Goal: Transaction & Acquisition: Purchase product/service

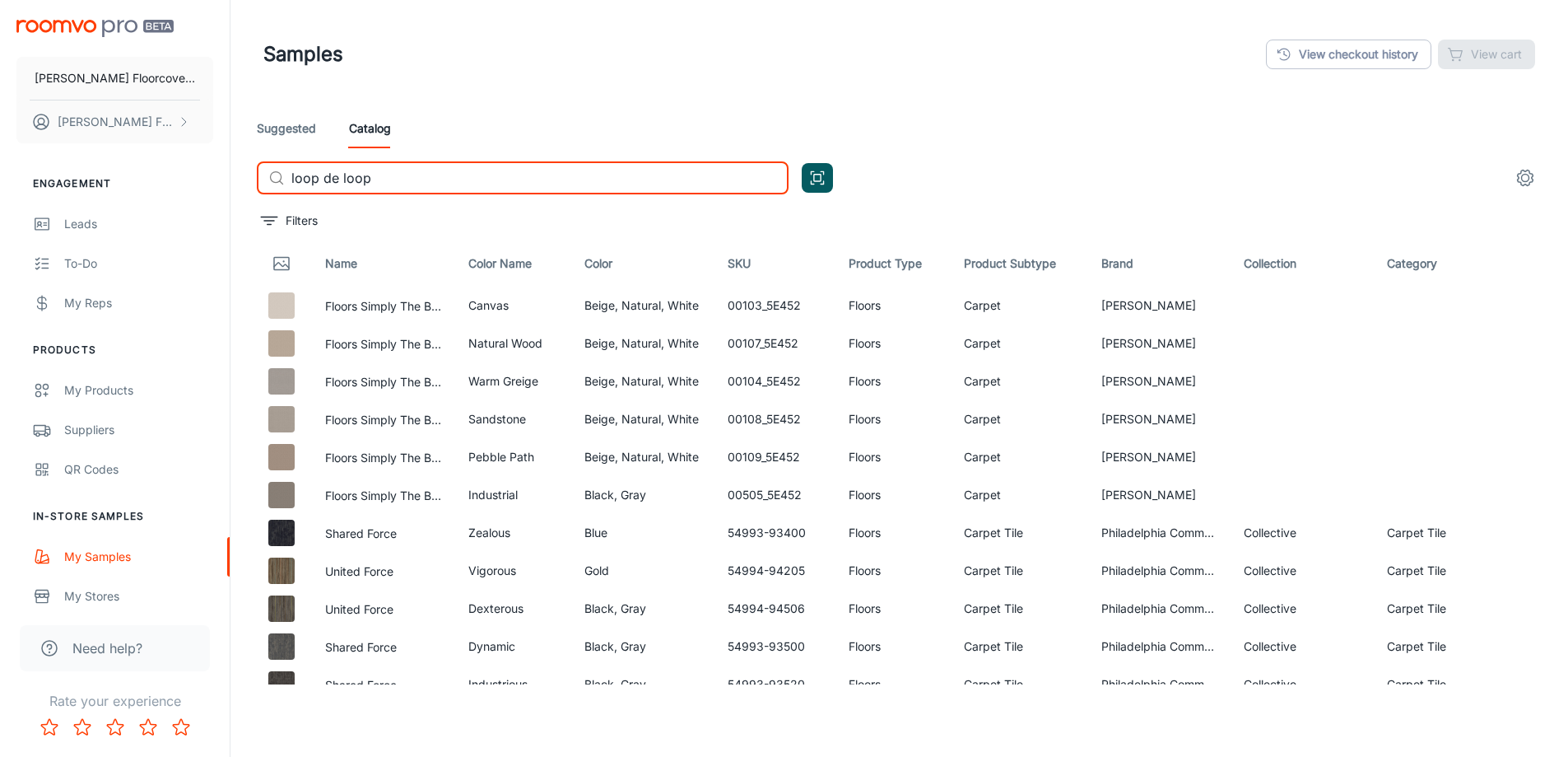
drag, startPoint x: 539, startPoint y: 184, endPoint x: 183, endPoint y: 170, distance: 356.3
click at [200, 174] on div "[PERSON_NAME] Floorcovering [PERSON_NAME] Floorcovering Engagement Leads To-do …" at bounding box center [784, 420] width 1568 height 841
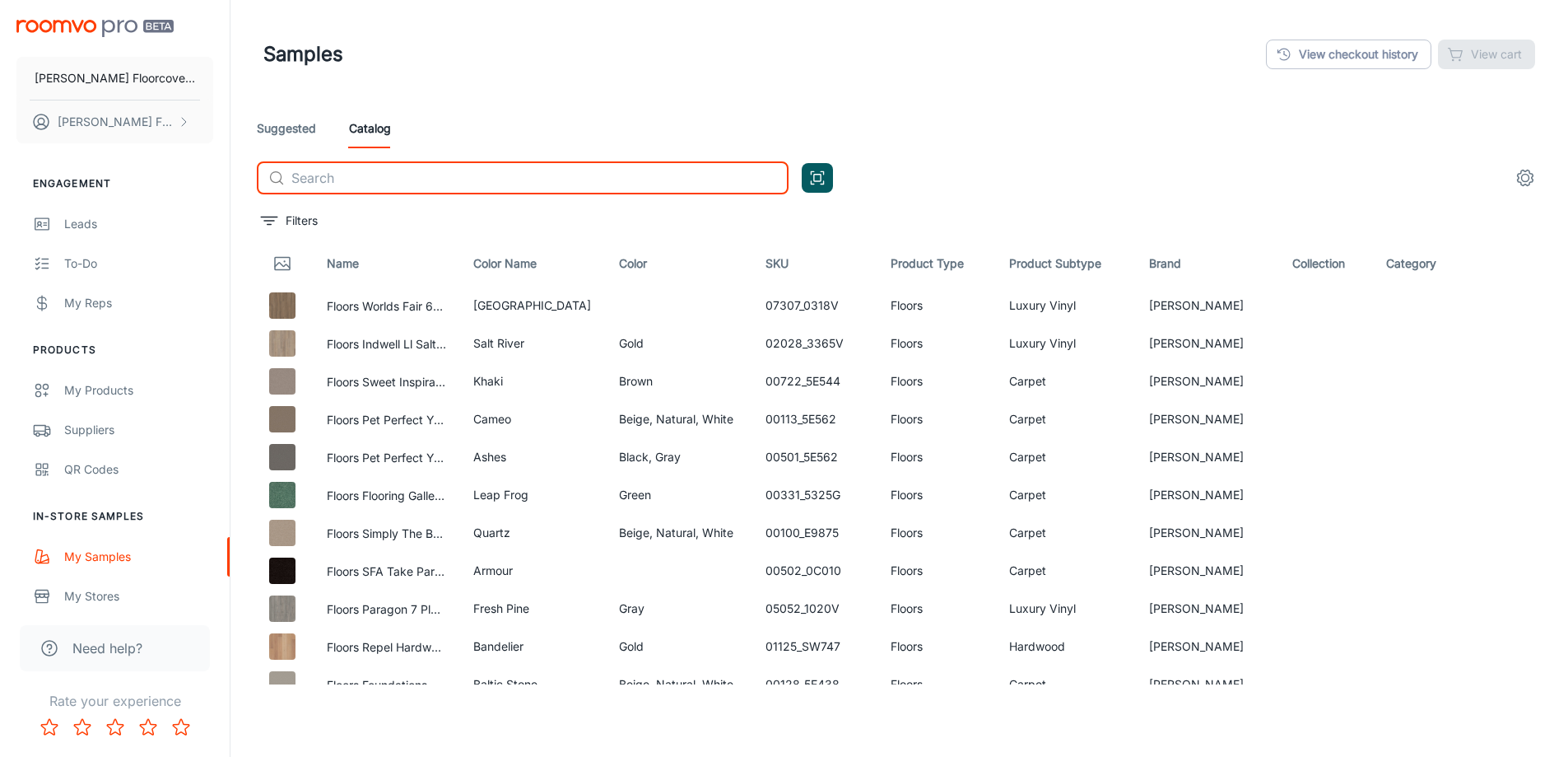
click at [433, 182] on input "text" at bounding box center [540, 178] width 497 height 33
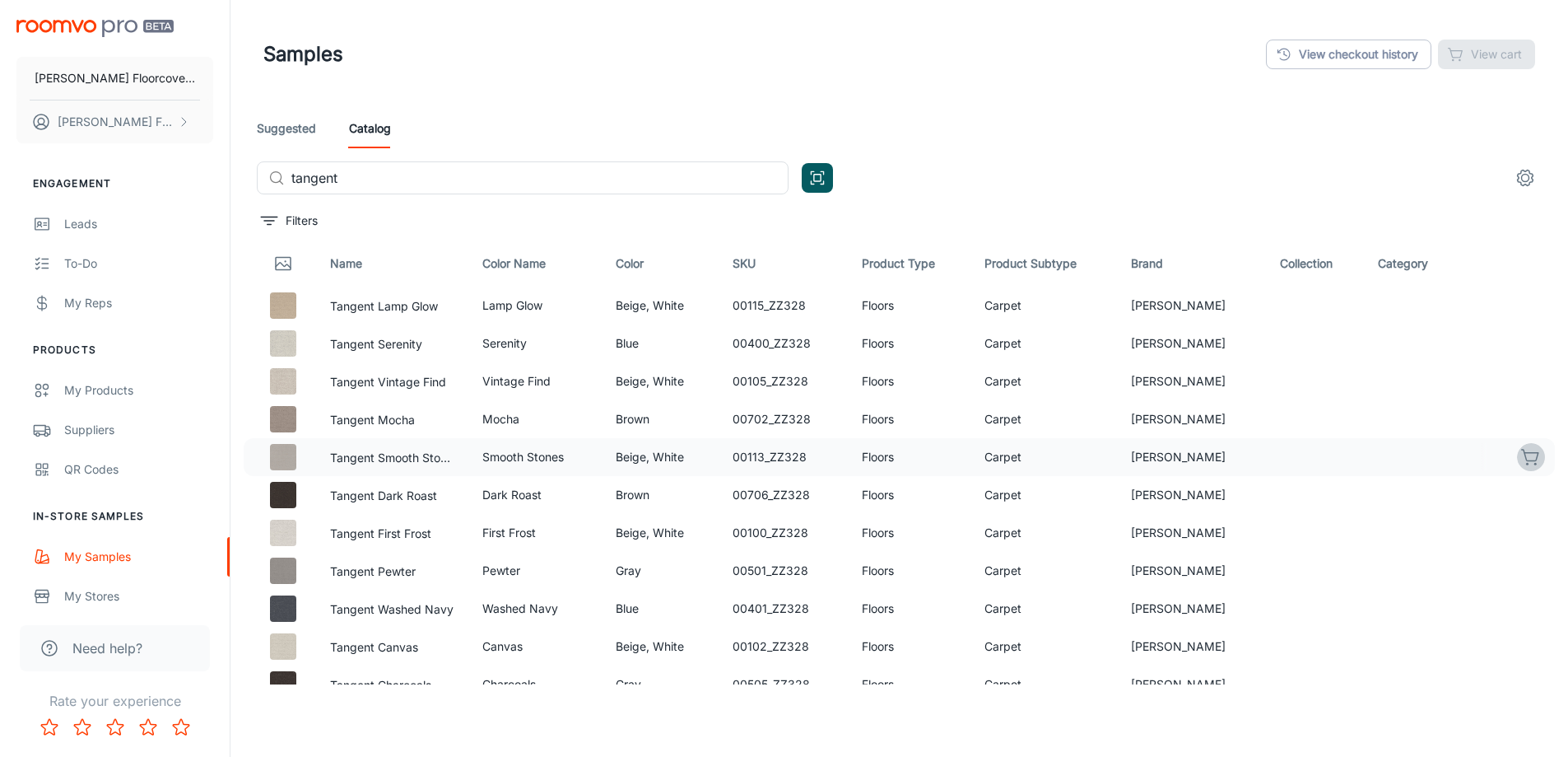
click at [1521, 458] on icon "button" at bounding box center [1530, 457] width 19 height 19
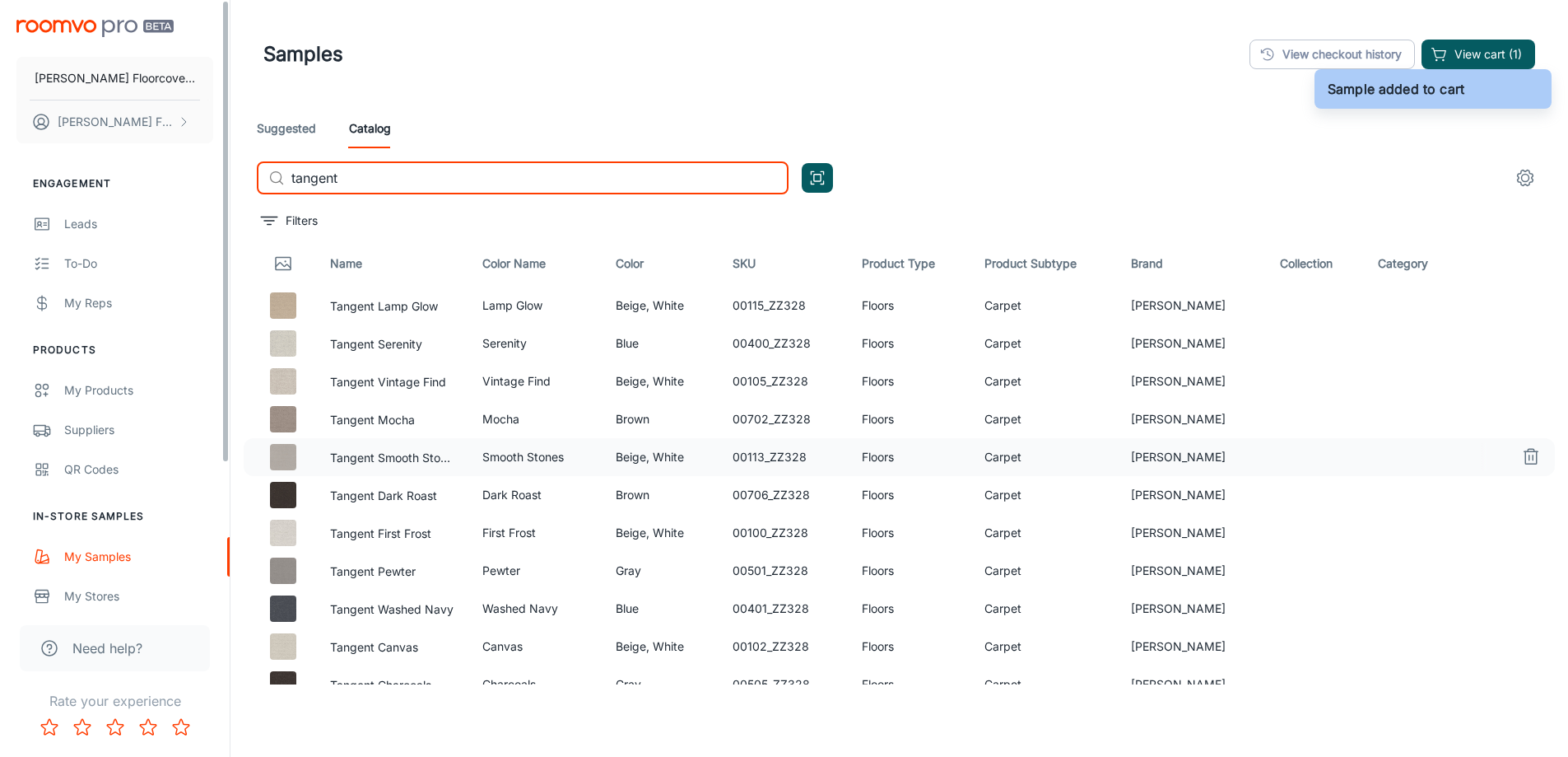
drag, startPoint x: 222, startPoint y: 185, endPoint x: 193, endPoint y: 185, distance: 29.0
click at [193, 185] on div "[PERSON_NAME] Floorcovering [PERSON_NAME] Floorcovering Engagement Leads To-do …" at bounding box center [784, 420] width 1568 height 841
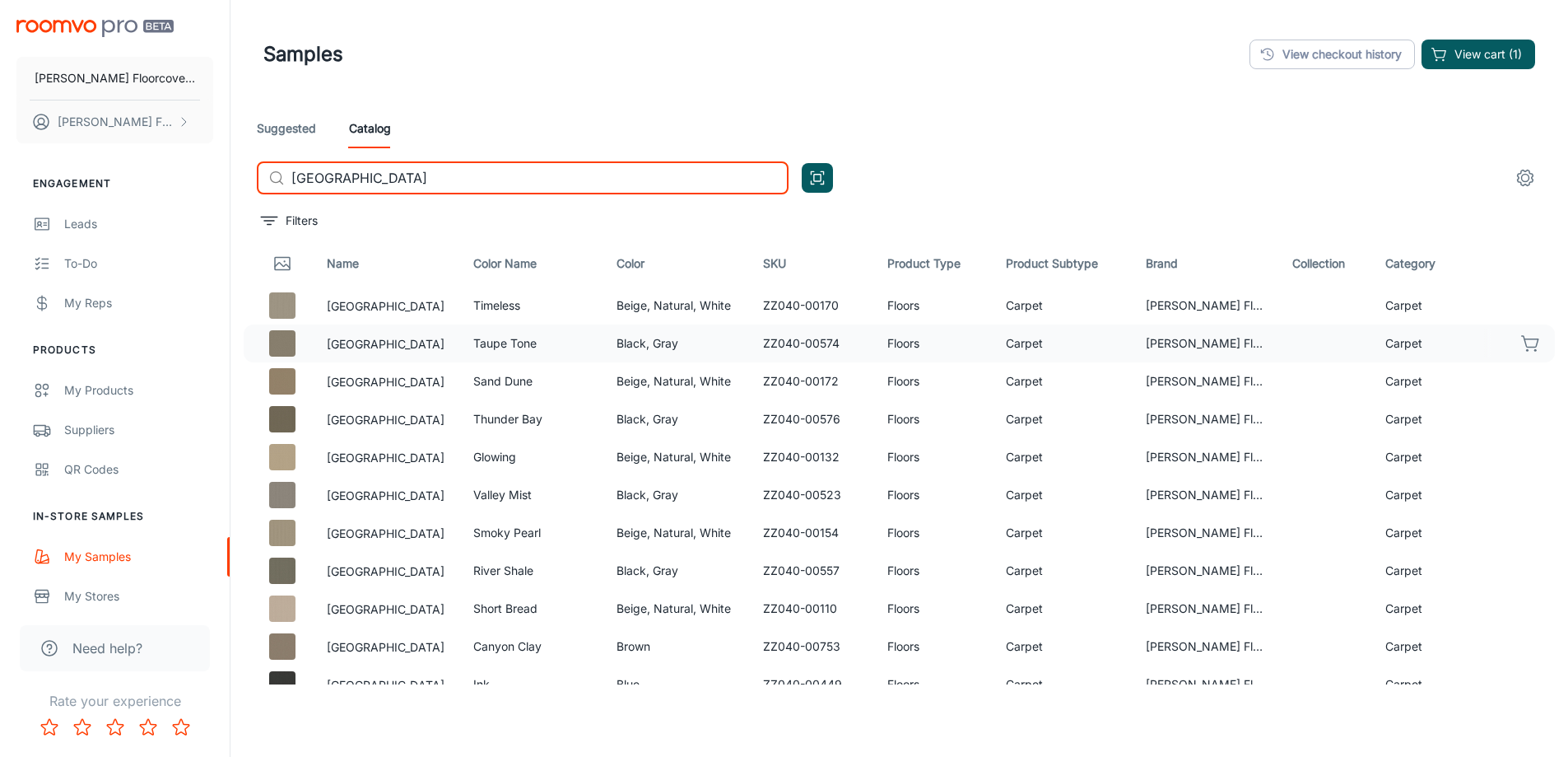
click at [1522, 343] on icon "button" at bounding box center [1529, 342] width 16 height 12
drag, startPoint x: 372, startPoint y: 179, endPoint x: 248, endPoint y: 187, distance: 124.3
click at [248, 187] on div "Suggested Catalog ​ [GEOGRAPHIC_DATA] ​" at bounding box center [899, 158] width 1311 height 99
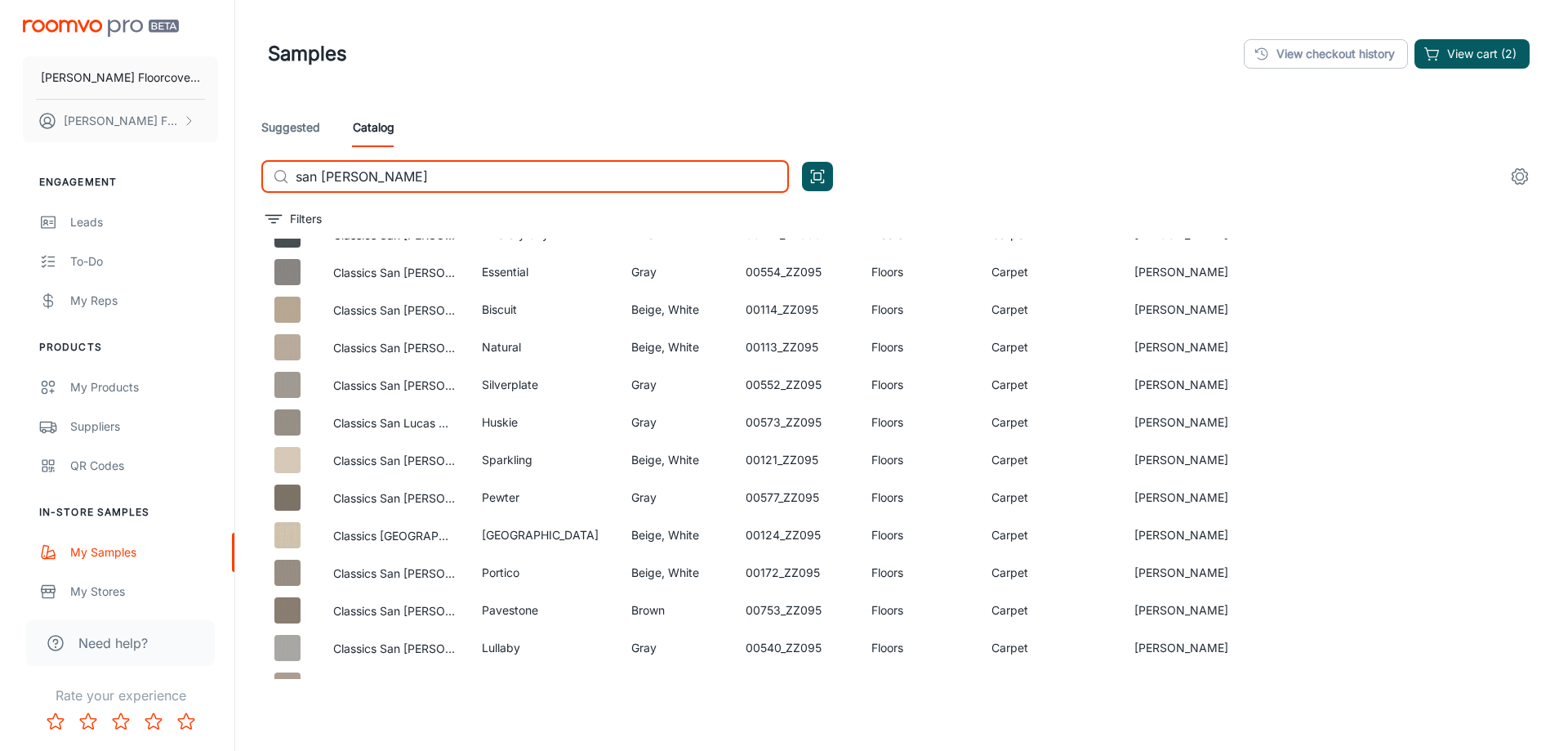
scroll to position [409, 0]
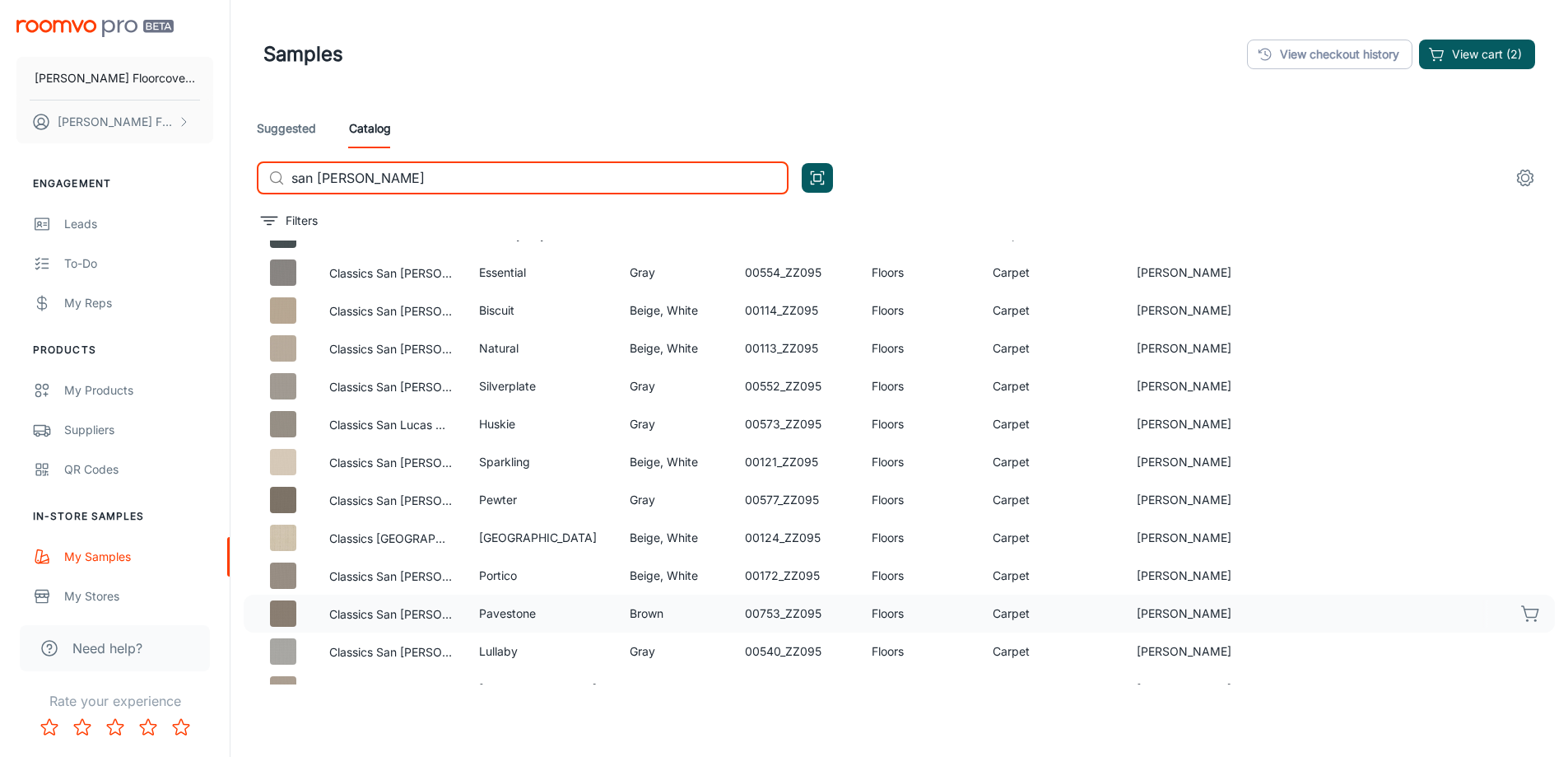
type input "san [PERSON_NAME]"
click at [1521, 619] on icon "button" at bounding box center [1530, 613] width 19 height 19
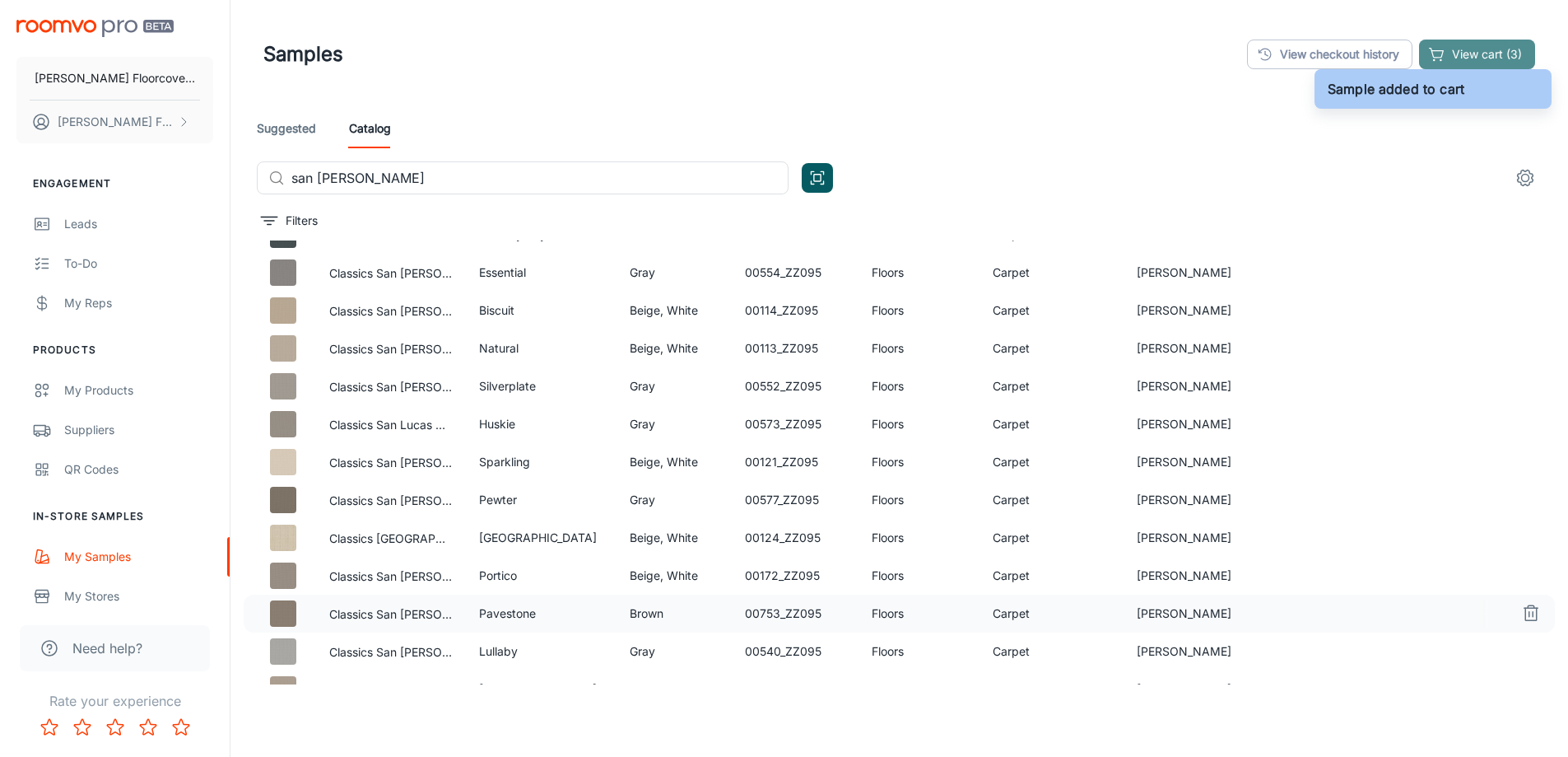
drag, startPoint x: 1501, startPoint y: 52, endPoint x: 1454, endPoint y: 95, distance: 63.7
click at [1500, 53] on button "View cart (3)" at bounding box center [1476, 54] width 116 height 30
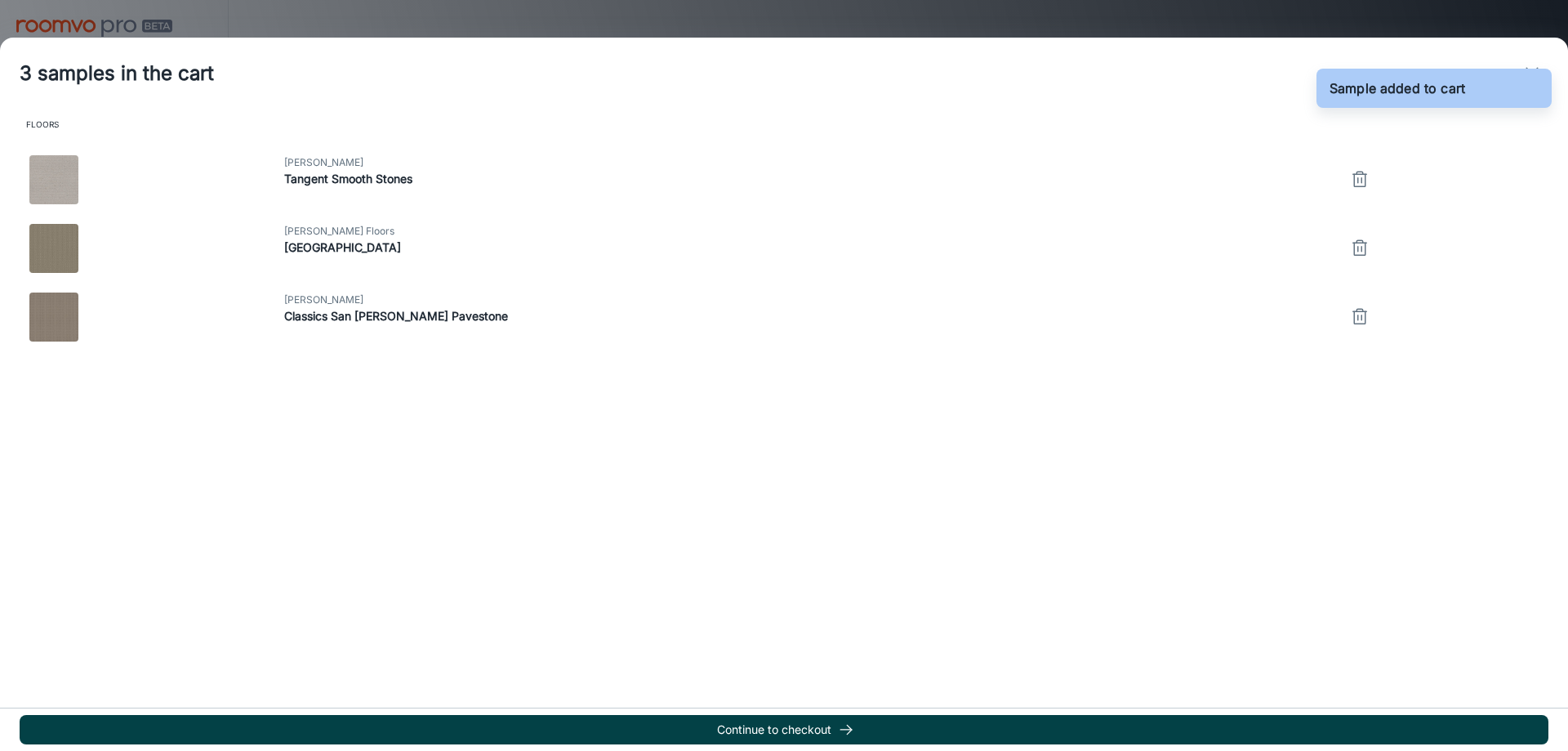
click at [874, 736] on button "Continue to checkout" at bounding box center [784, 729] width 1529 height 29
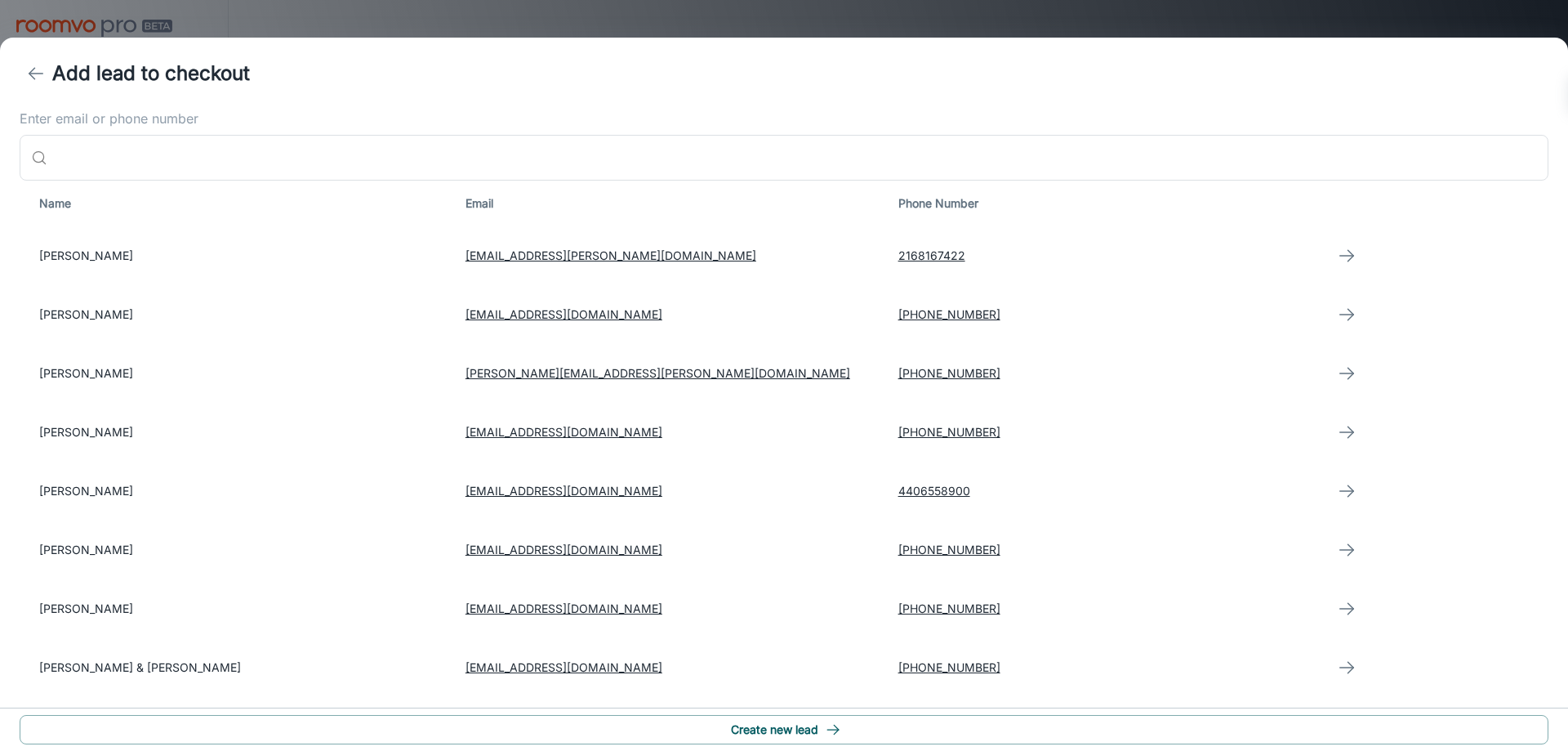
click at [874, 736] on button "Create new lead" at bounding box center [784, 729] width 1529 height 29
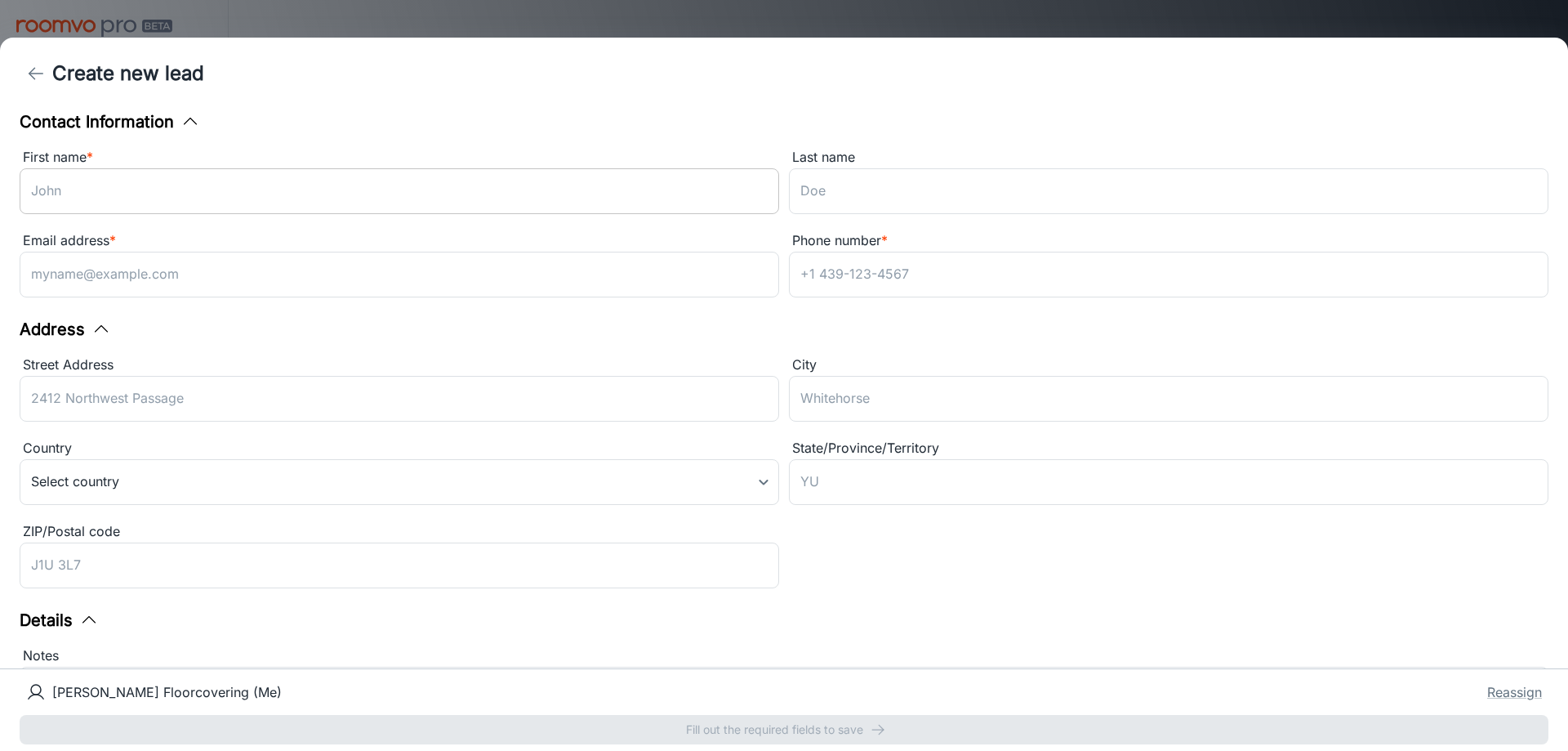
click at [81, 201] on input "First name *" at bounding box center [399, 191] width 759 height 46
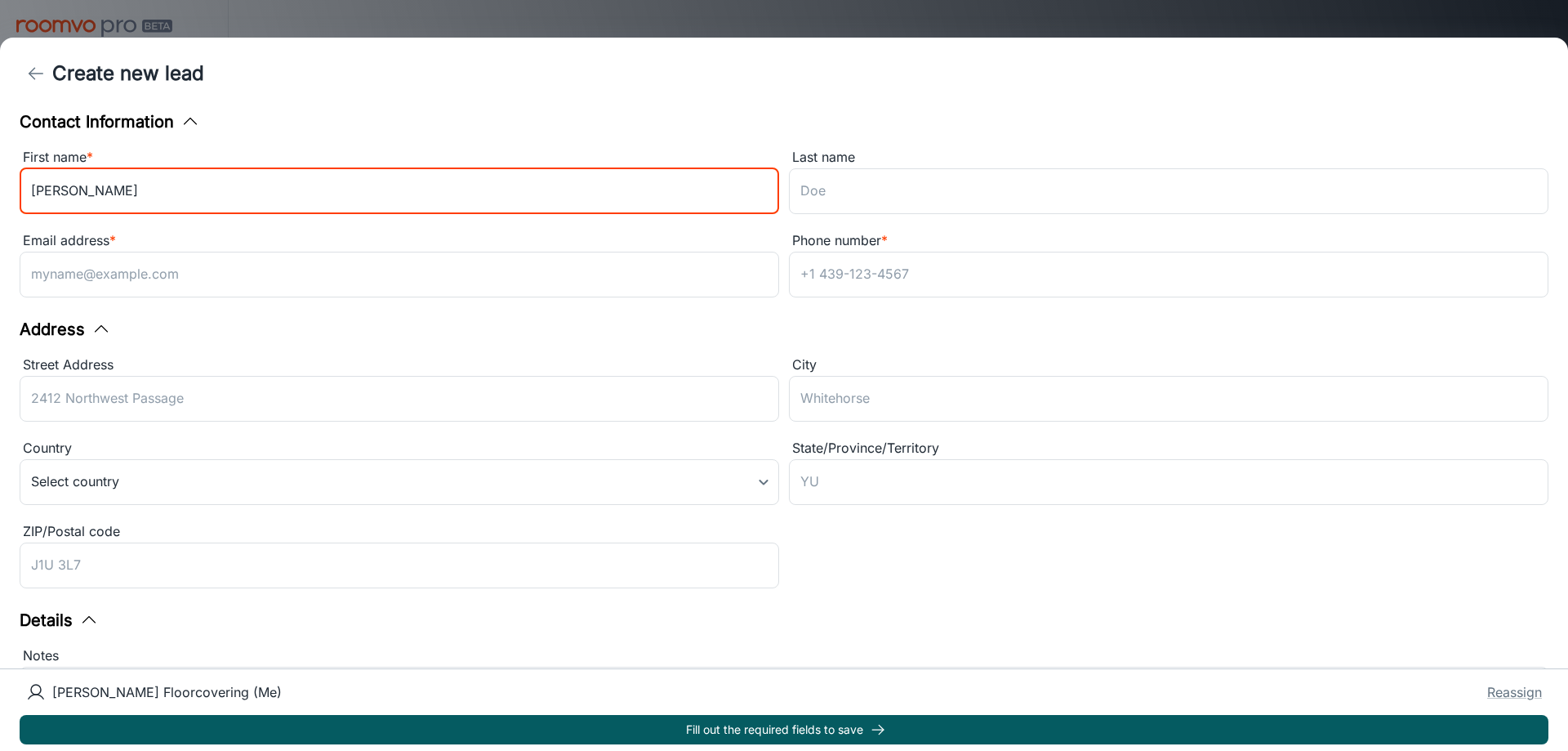
type input "[PERSON_NAME]"
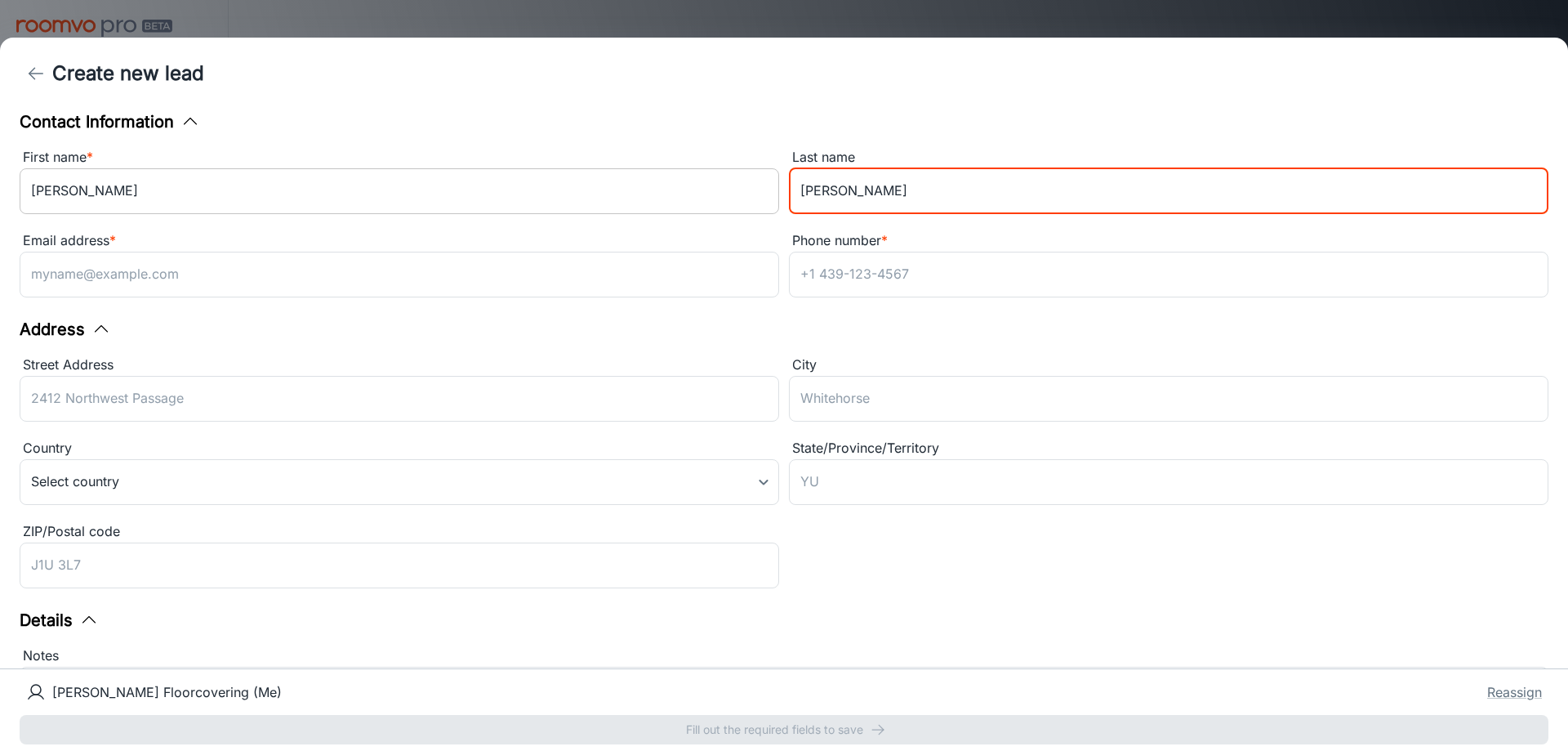
type input "[PERSON_NAME]"
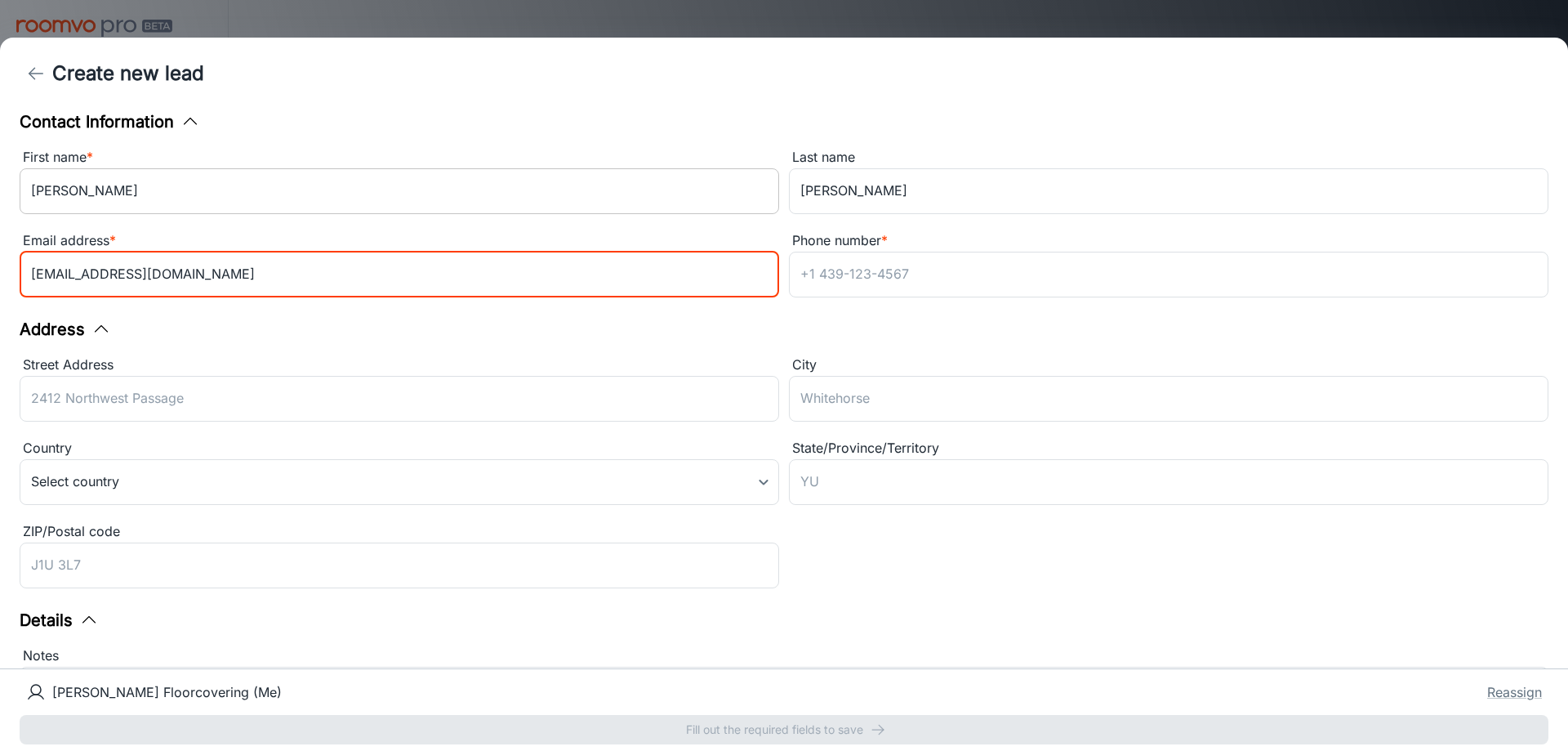
type input "[EMAIL_ADDRESS][DOMAIN_NAME]"
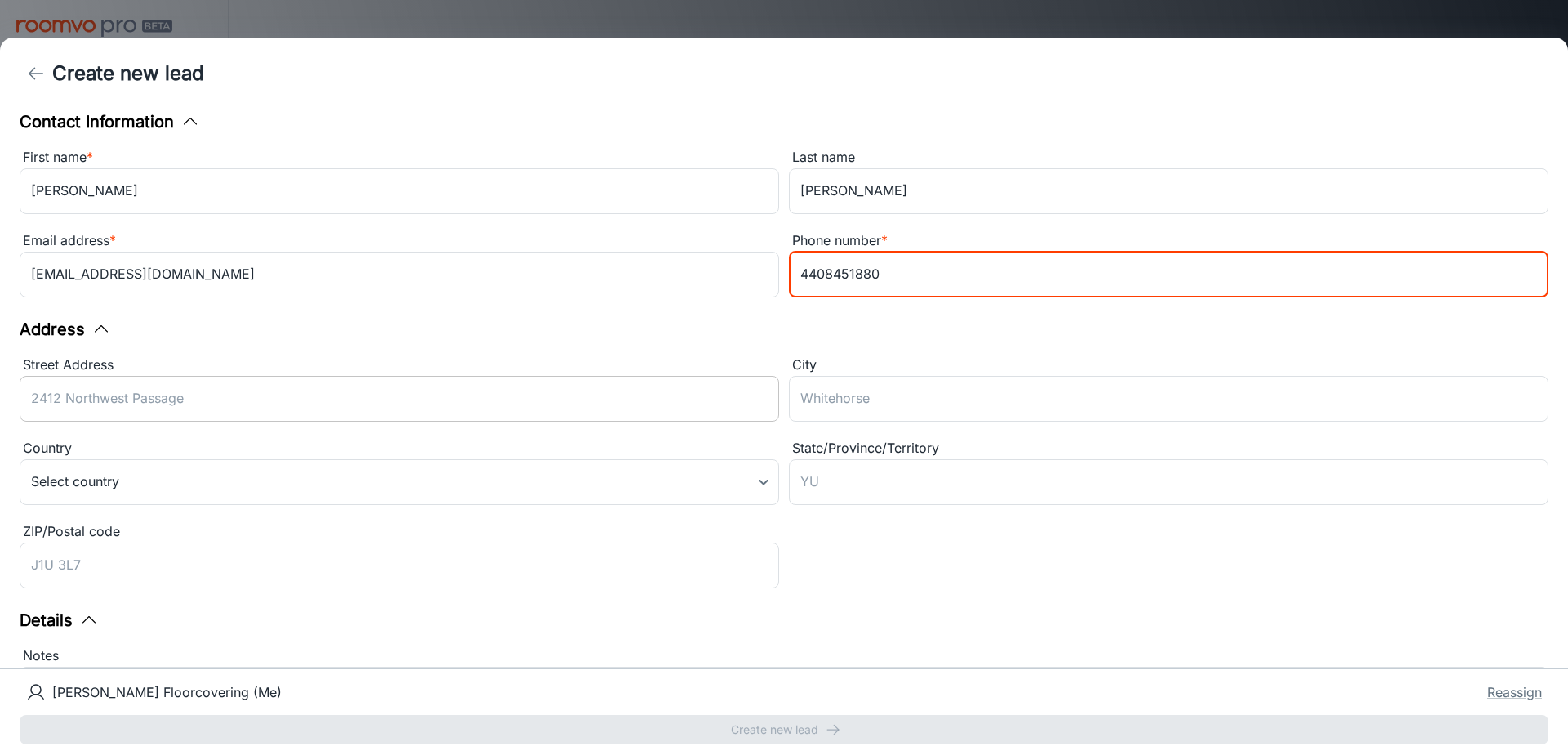
drag, startPoint x: 664, startPoint y: 338, endPoint x: 680, endPoint y: 402, distance: 66.0
click at [664, 338] on div "Address" at bounding box center [784, 329] width 1529 height 24
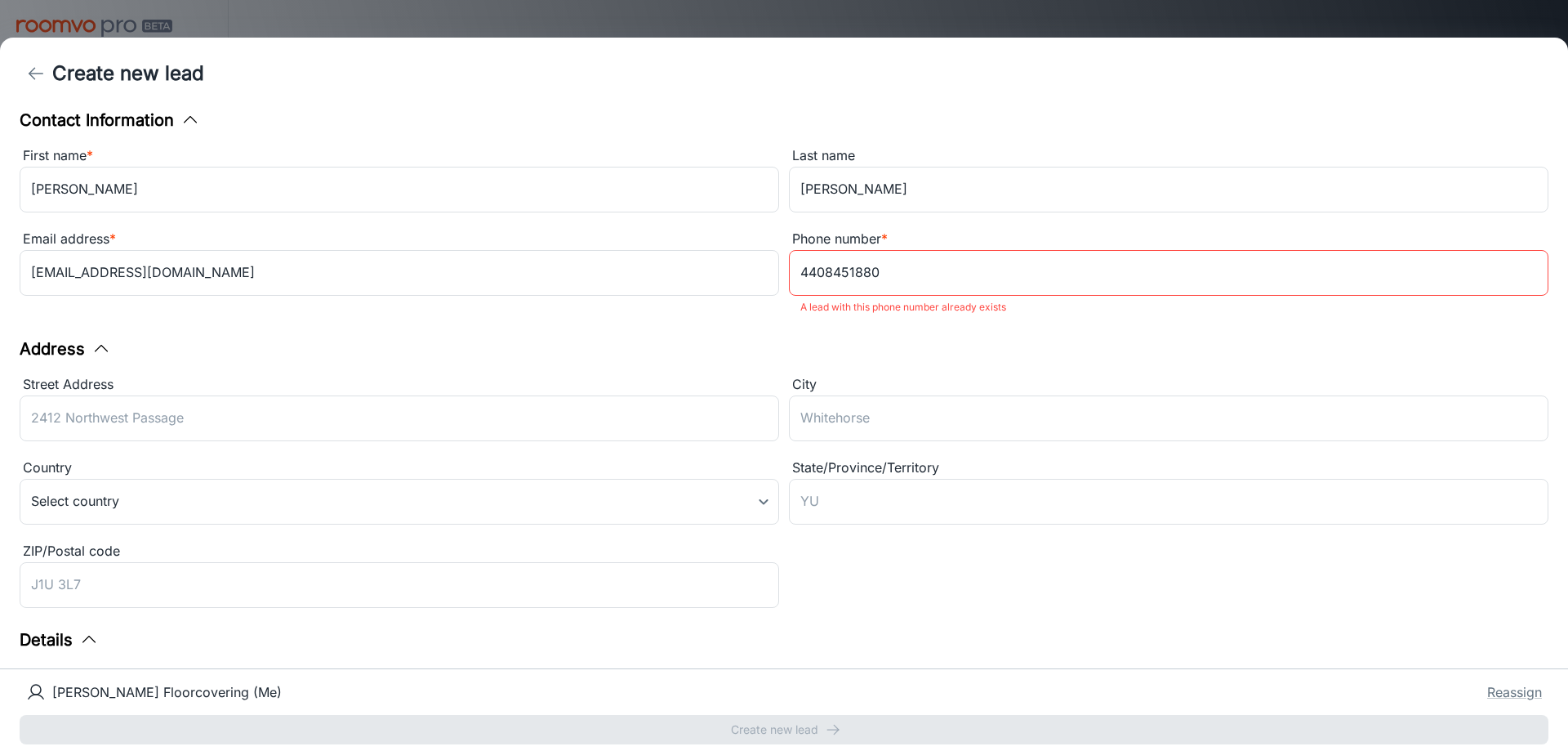
scroll to position [0, 0]
click at [917, 349] on div "Address" at bounding box center [784, 350] width 1529 height 24
click at [932, 261] on input "4408451880" at bounding box center [1168, 274] width 759 height 46
drag, startPoint x: 804, startPoint y: 261, endPoint x: 712, endPoint y: 261, distance: 92.0
click at [712, 261] on div "First name * [PERSON_NAME] ​ Last name [PERSON_NAME] ​ Email address * [EMAIL_A…" at bounding box center [779, 232] width 1539 height 188
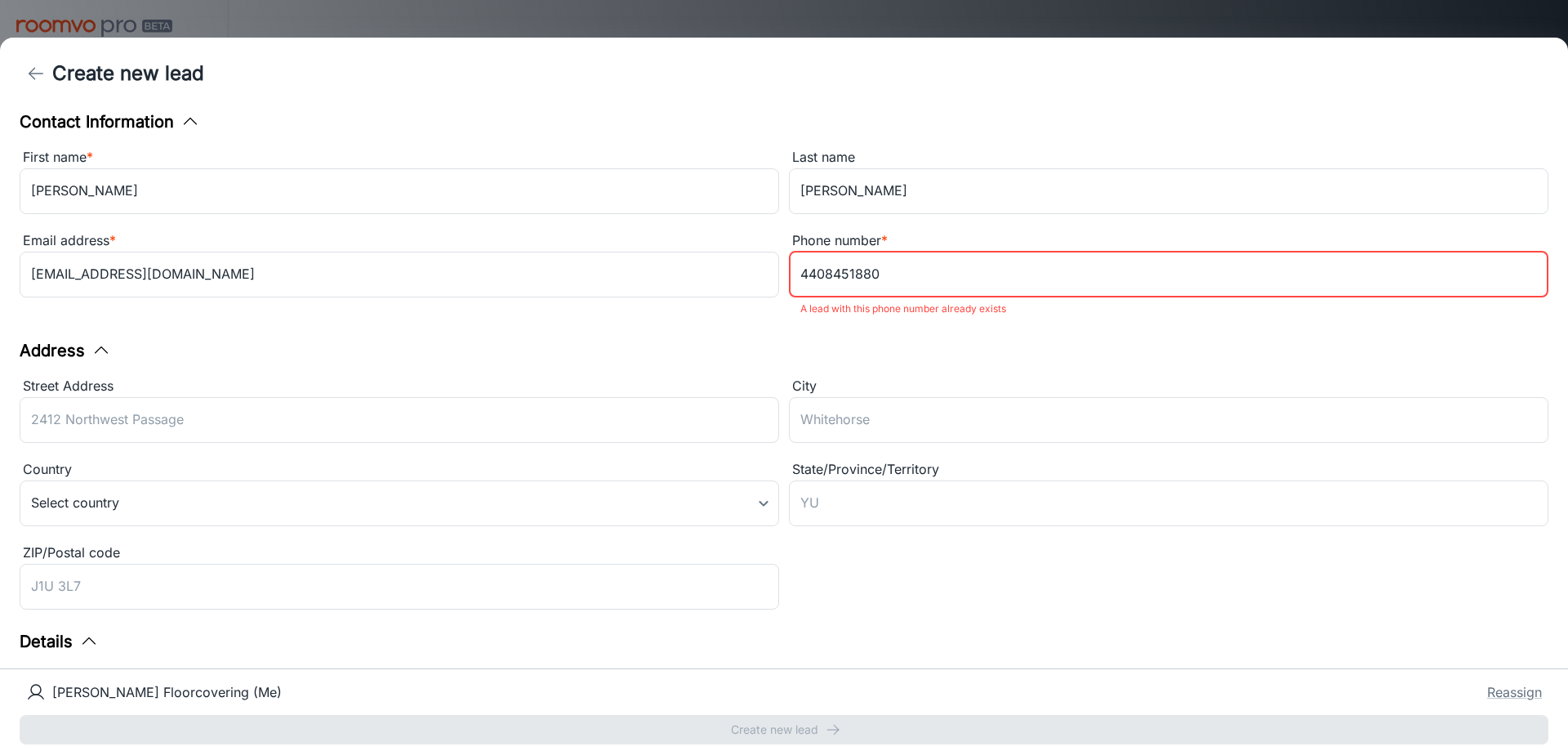
click at [1157, 338] on div "Address" at bounding box center [784, 350] width 1529 height 24
click at [940, 283] on input "4408451880" at bounding box center [1168, 274] width 759 height 46
click at [1243, 352] on div "Address" at bounding box center [784, 350] width 1529 height 24
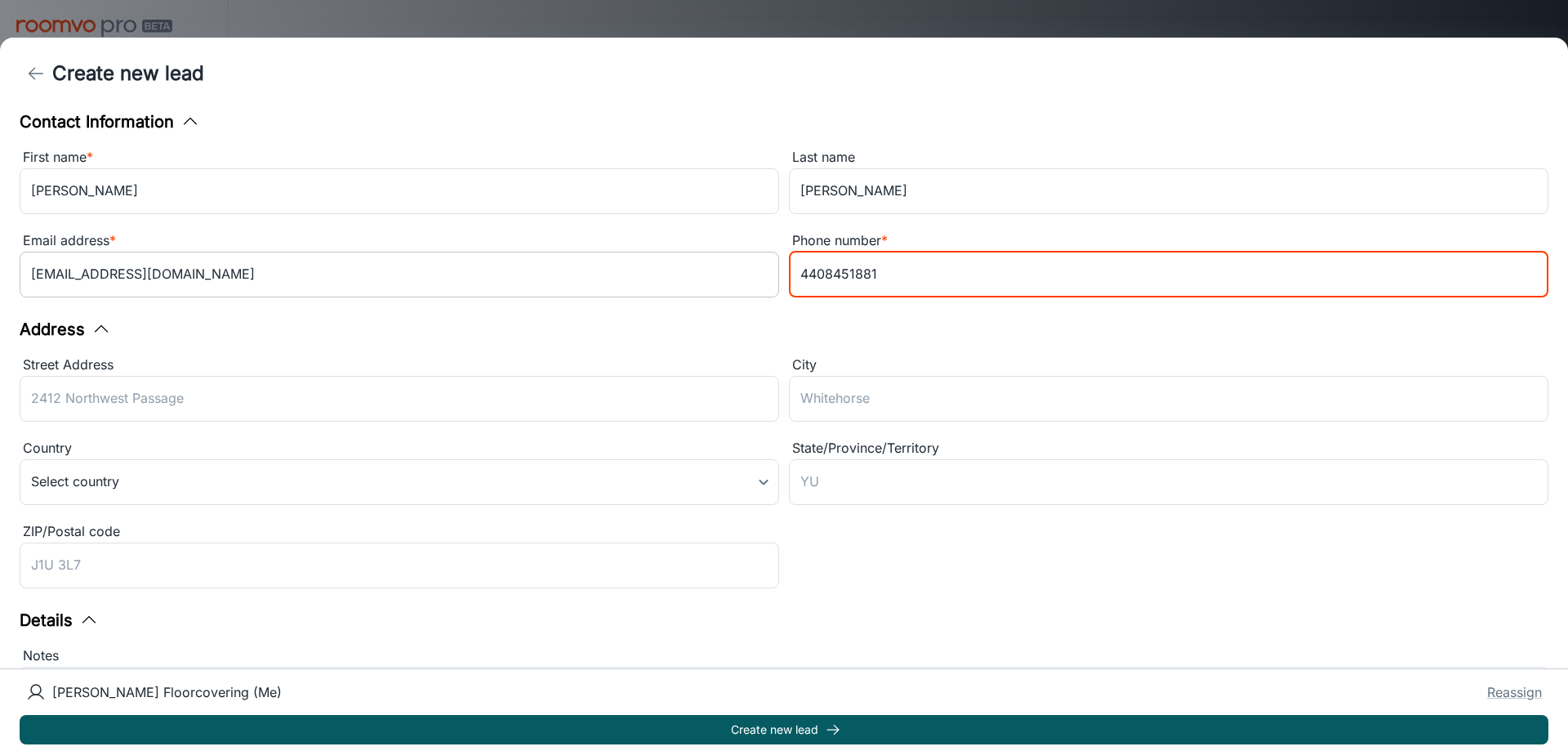
drag, startPoint x: 899, startPoint y: 273, endPoint x: 761, endPoint y: 274, distance: 138.0
click at [761, 274] on div "First name * [PERSON_NAME] Last name [PERSON_NAME] ​ Email address * [EMAIL_ADD…" at bounding box center [779, 221] width 1539 height 167
type input "4409011881"
click at [967, 332] on div "Address" at bounding box center [784, 329] width 1529 height 24
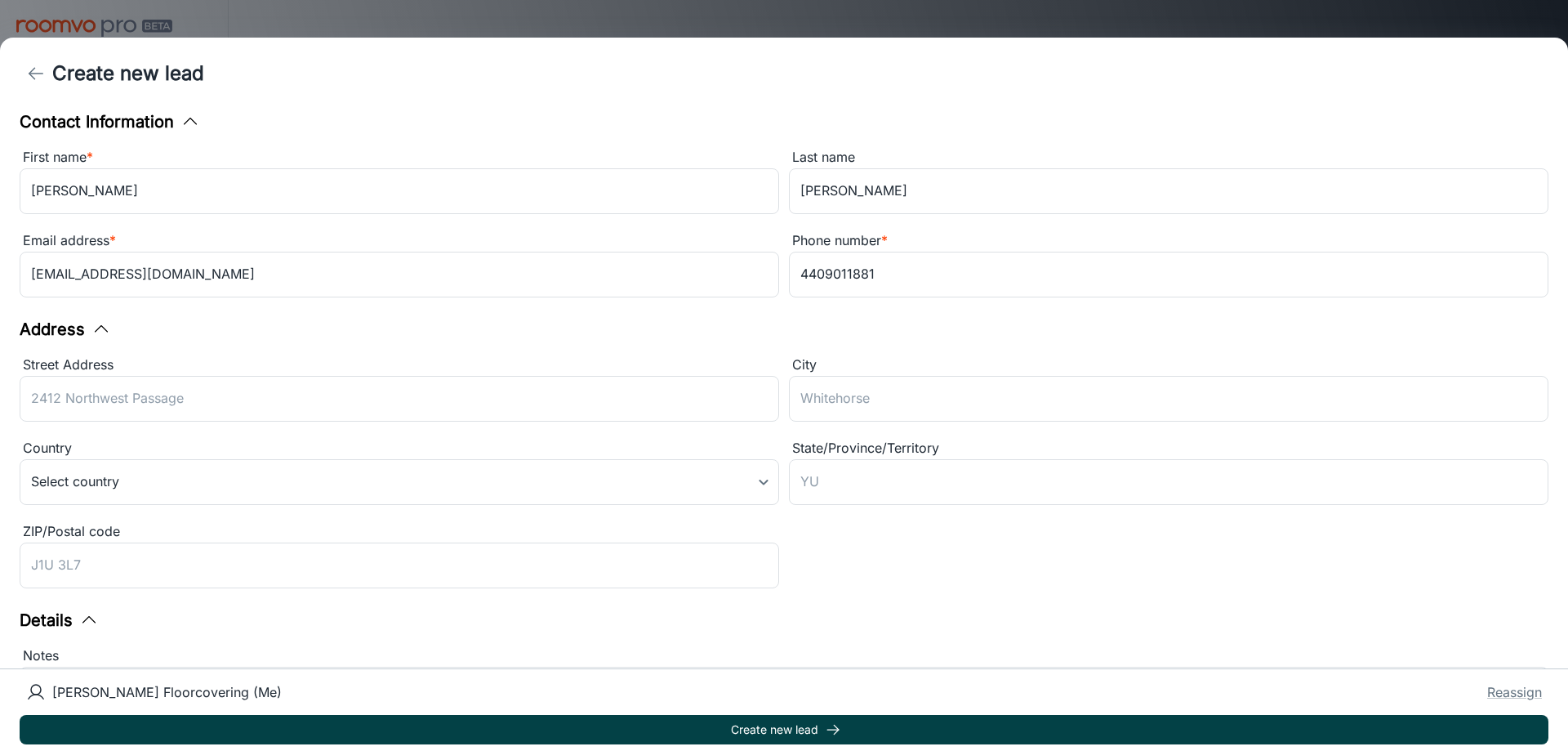
click at [828, 725] on icon "submit" at bounding box center [832, 729] width 16 height 16
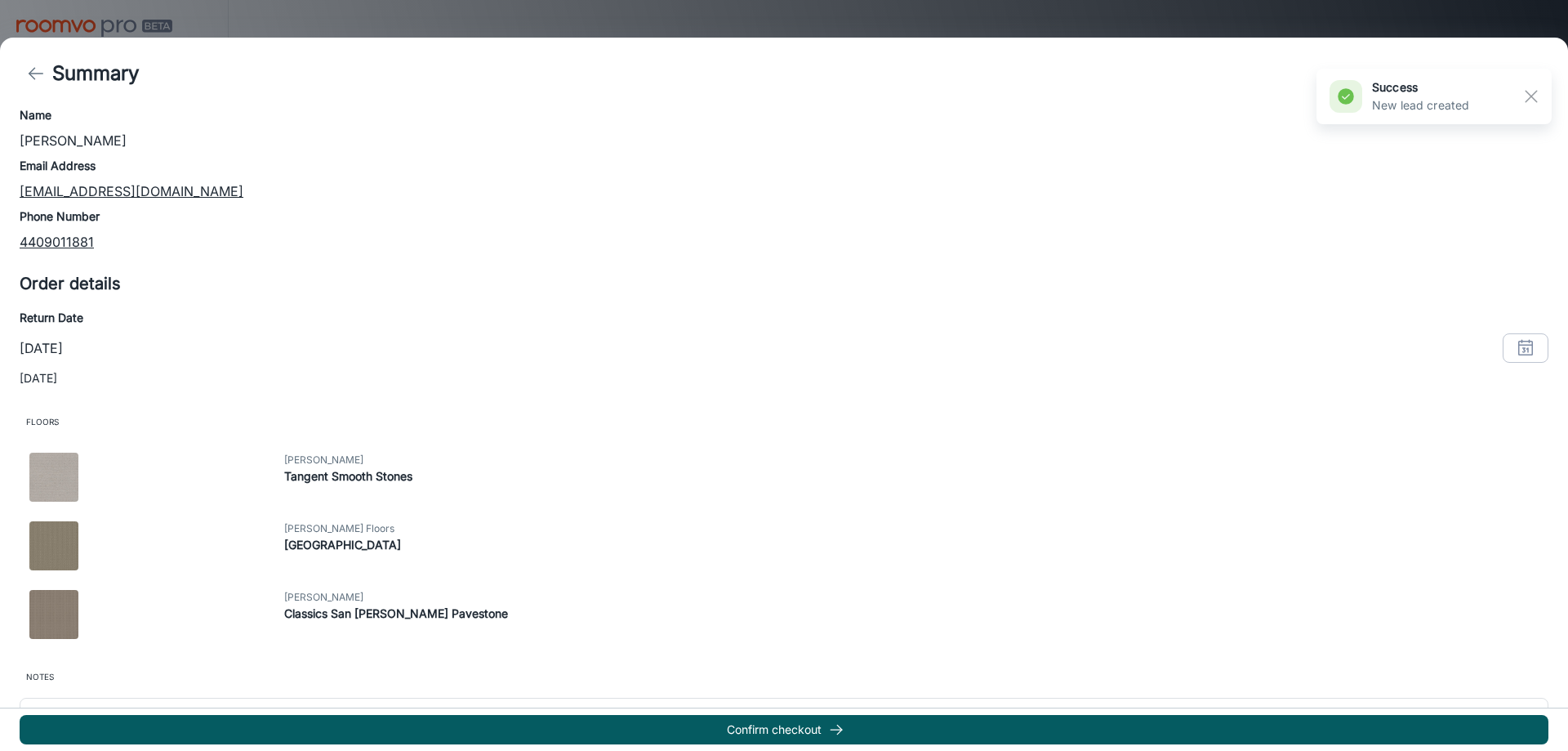
scroll to position [207, 0]
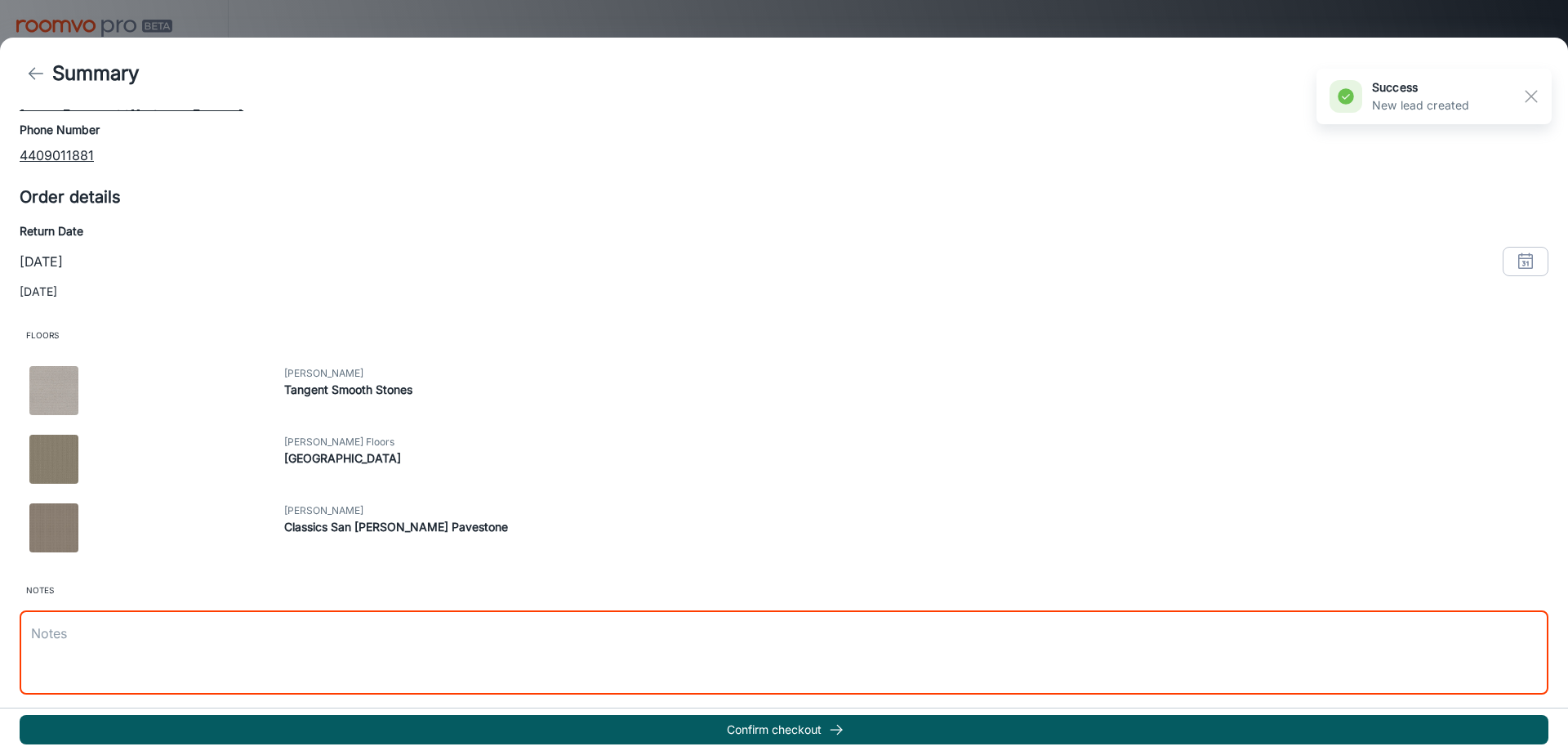
click at [438, 634] on textarea at bounding box center [784, 652] width 1506 height 56
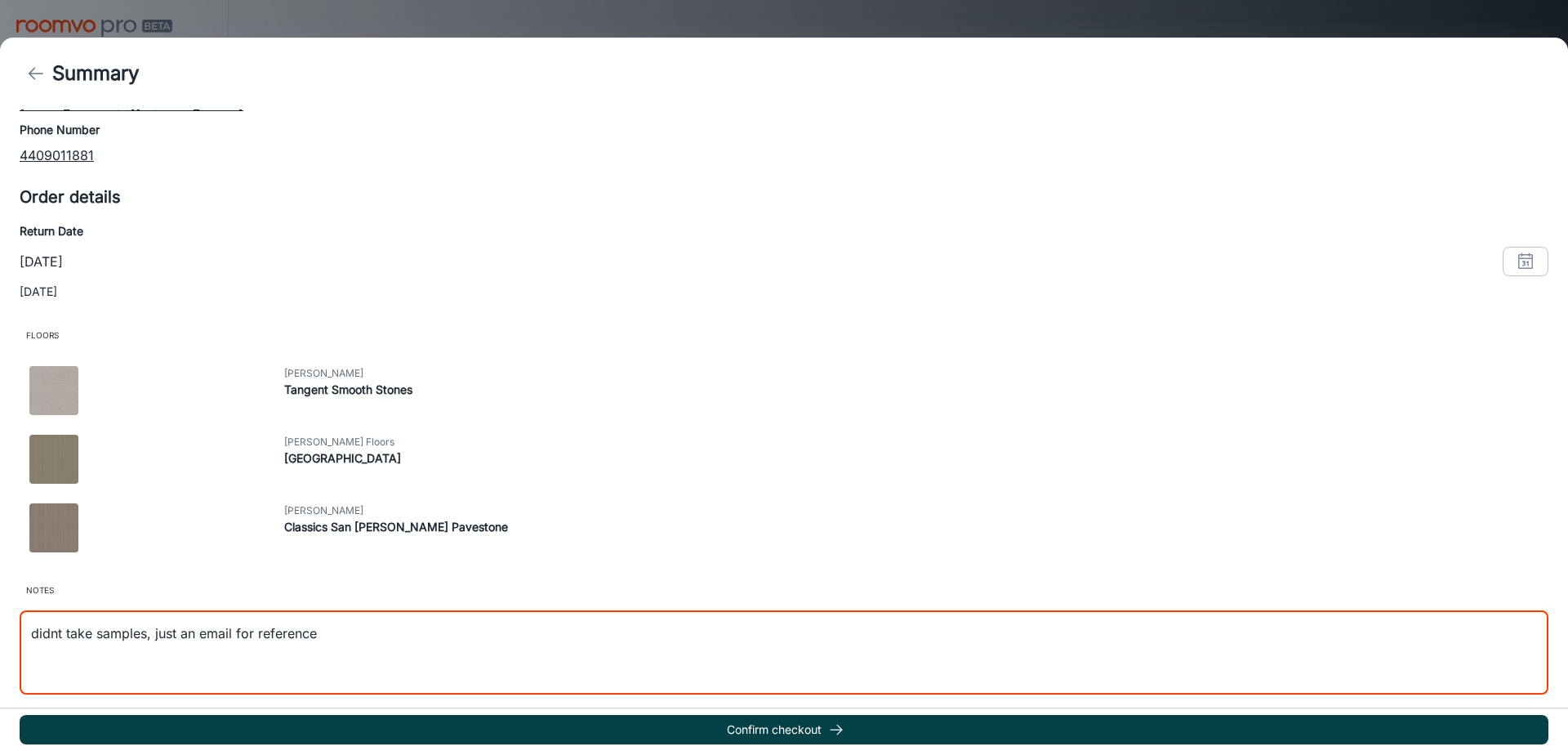
type textarea "didnt take samples, just an email for reference"
click at [848, 731] on button "Confirm checkout" at bounding box center [784, 729] width 1529 height 29
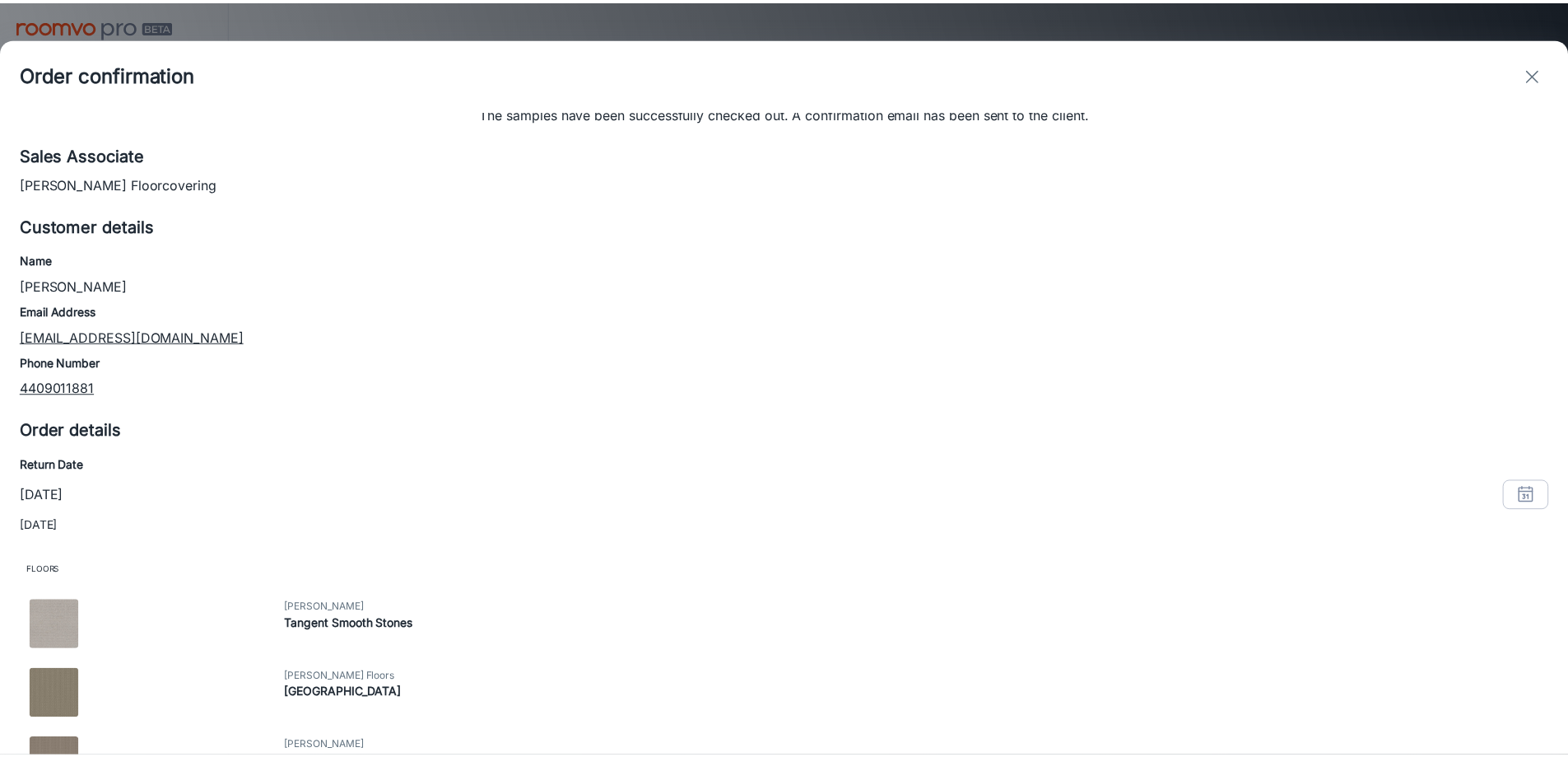
scroll to position [0, 0]
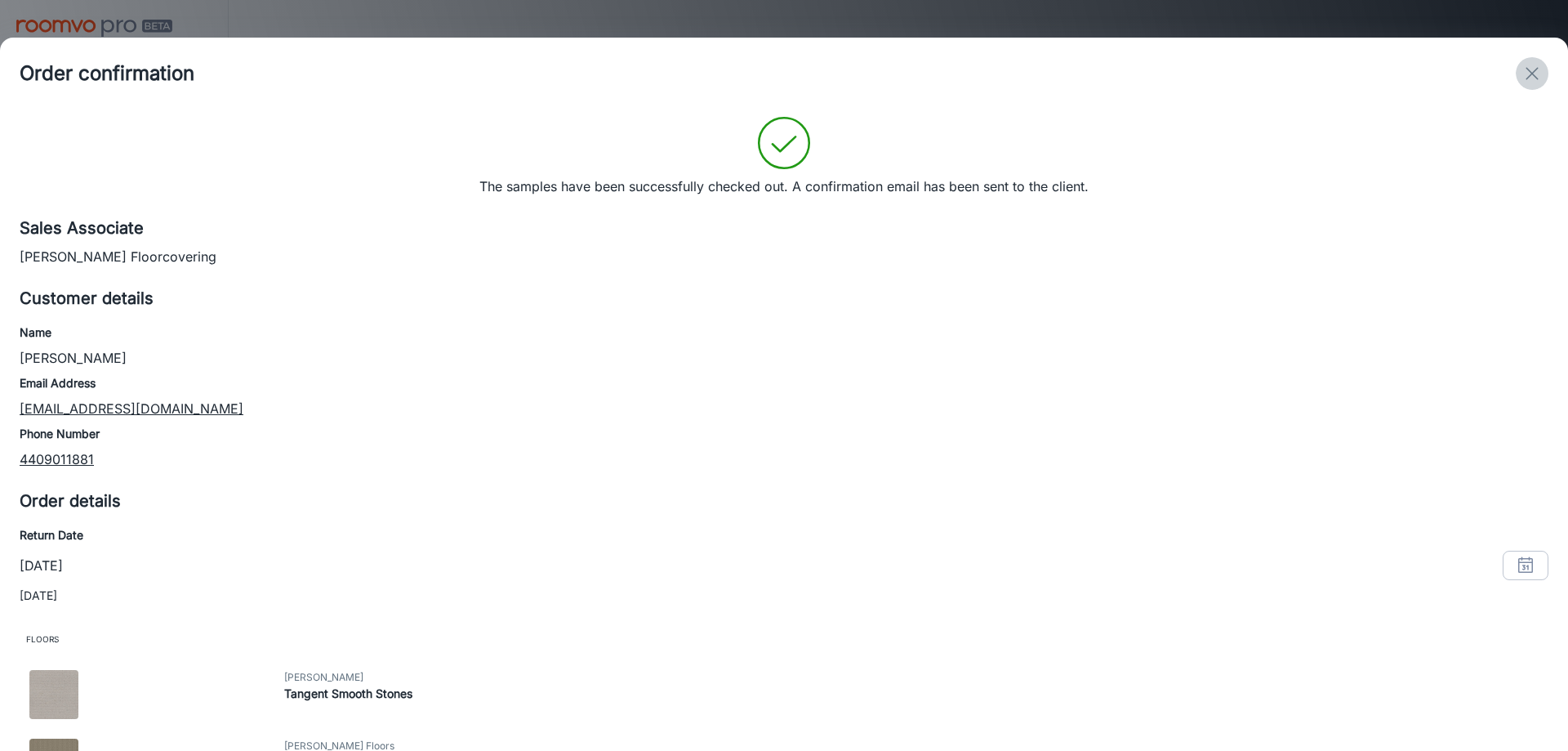
click at [1530, 77] on icon "exit" at bounding box center [1532, 73] width 19 height 19
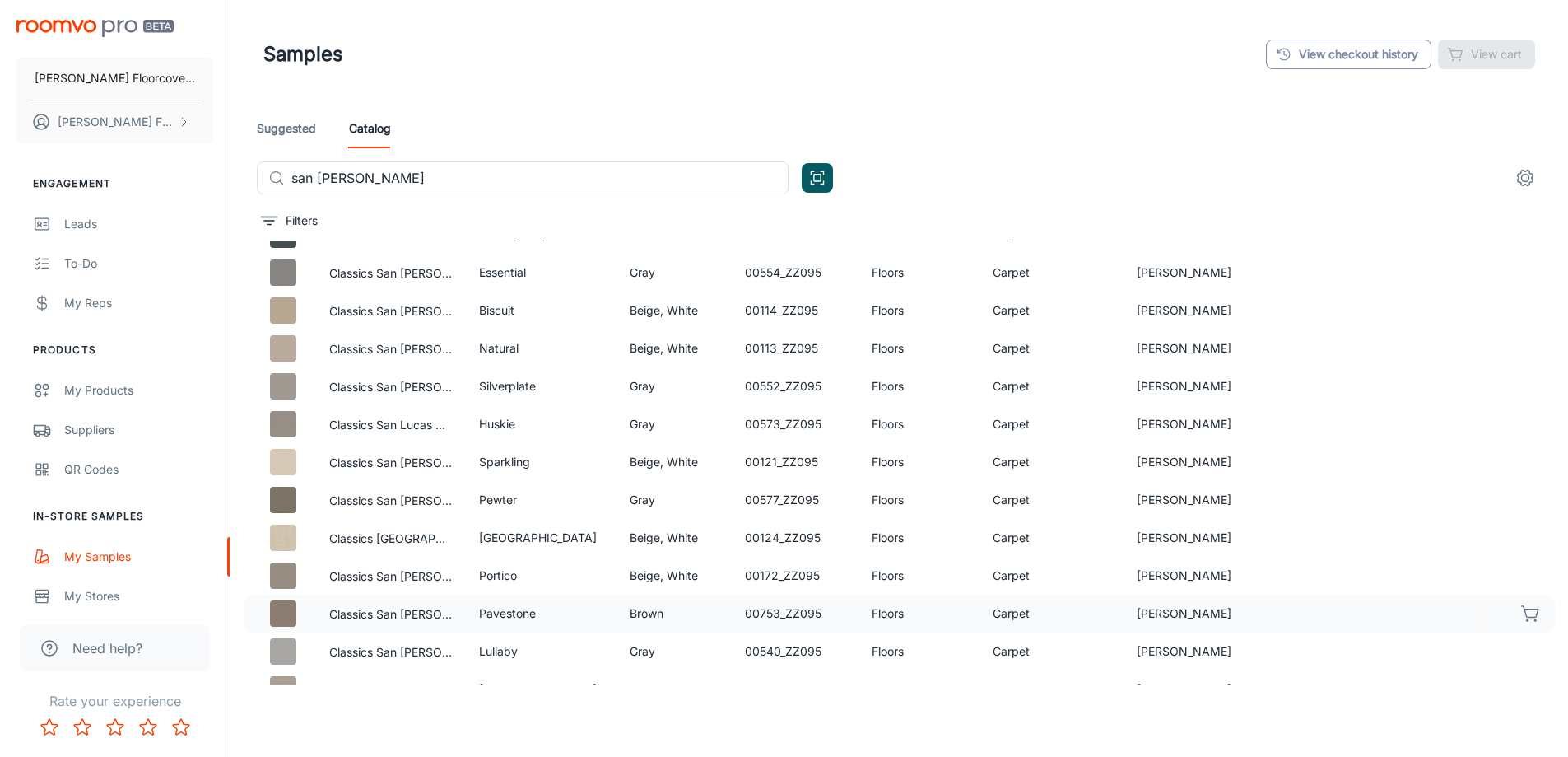
click at [1399, 47] on link "View checkout history" at bounding box center [1348, 54] width 166 height 30
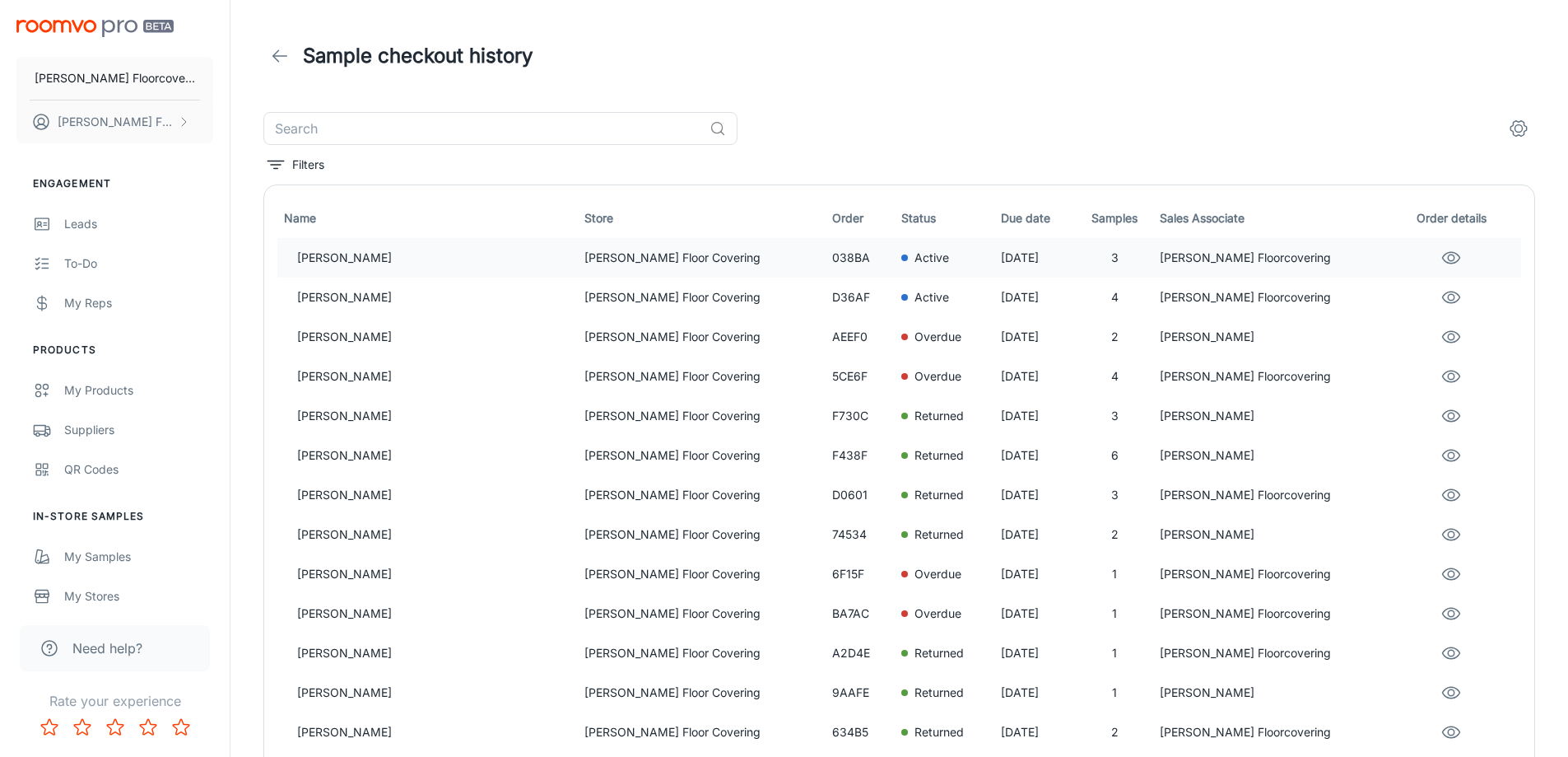
click at [901, 257] on div "Active" at bounding box center [943, 257] width 85 height 18
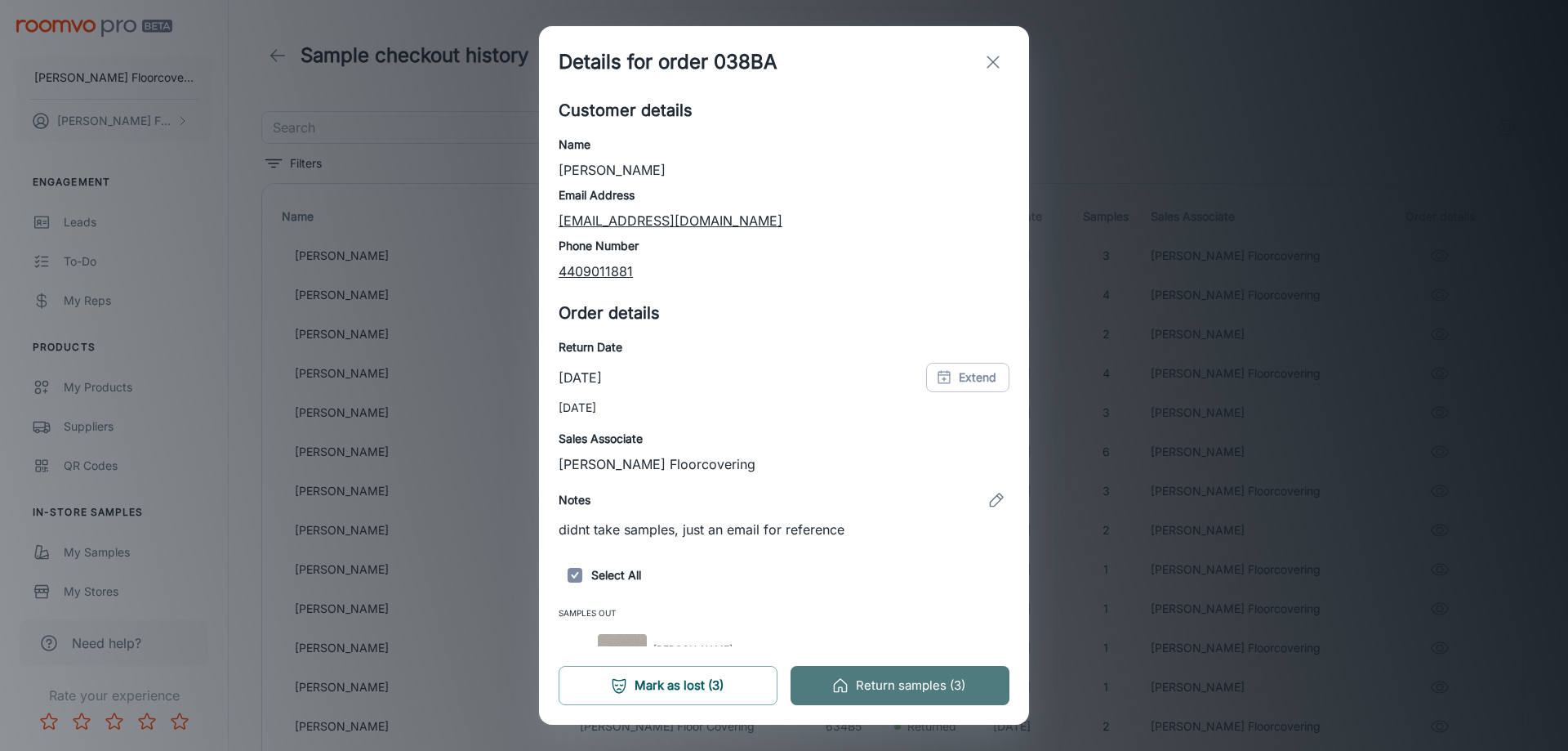
click at [900, 681] on button "Return samples (3)" at bounding box center [899, 685] width 219 height 39
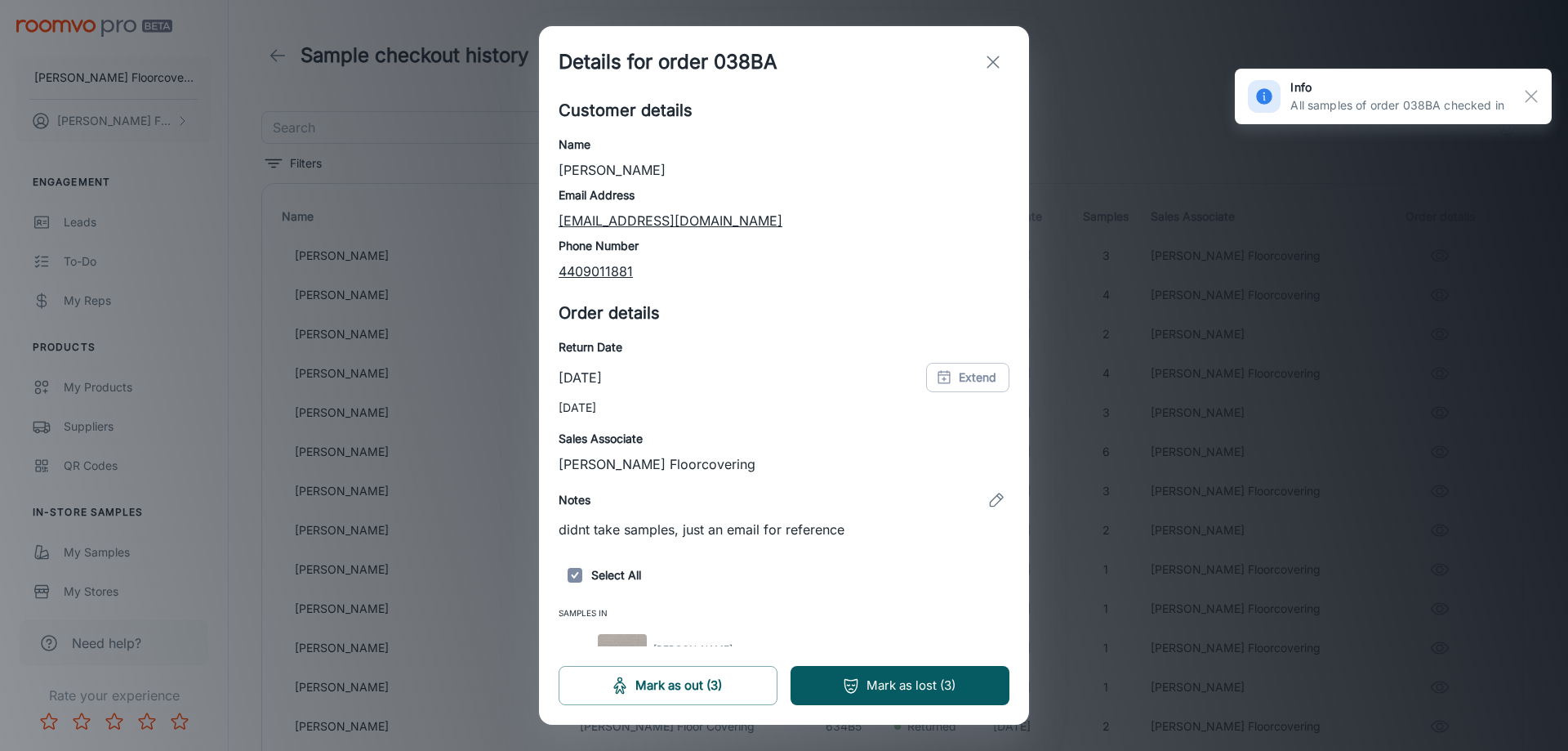
click at [990, 250] on h6 "Phone Number" at bounding box center [784, 245] width 451 height 18
click at [983, 60] on icon "exit" at bounding box center [992, 61] width 19 height 19
